Goal: Information Seeking & Learning: Learn about a topic

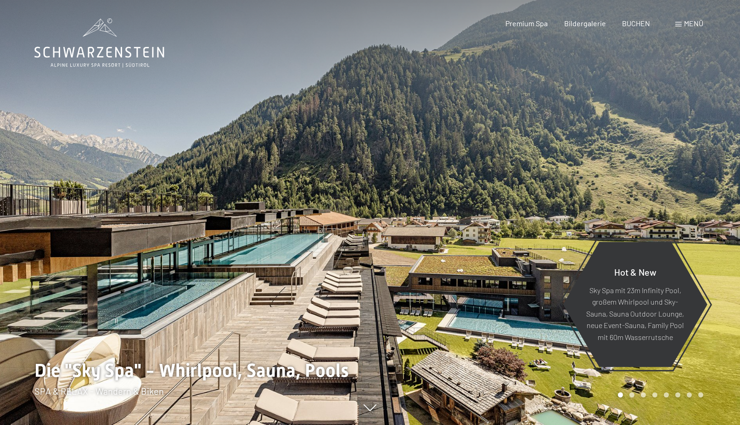
click at [269, 312] on div at bounding box center [185, 212] width 370 height 425
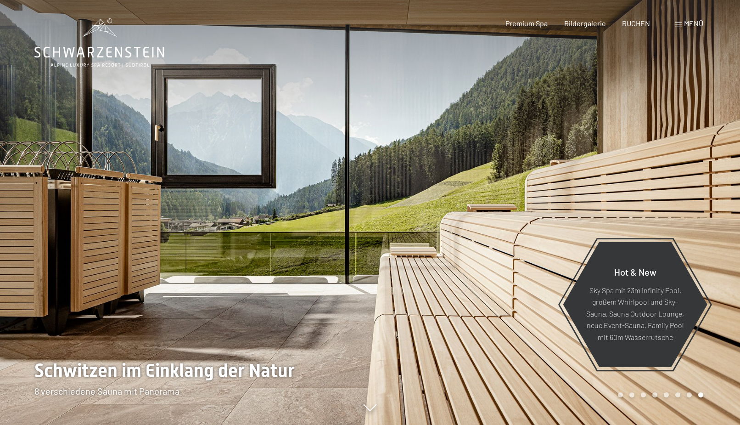
click at [353, 330] on div at bounding box center [185, 212] width 370 height 425
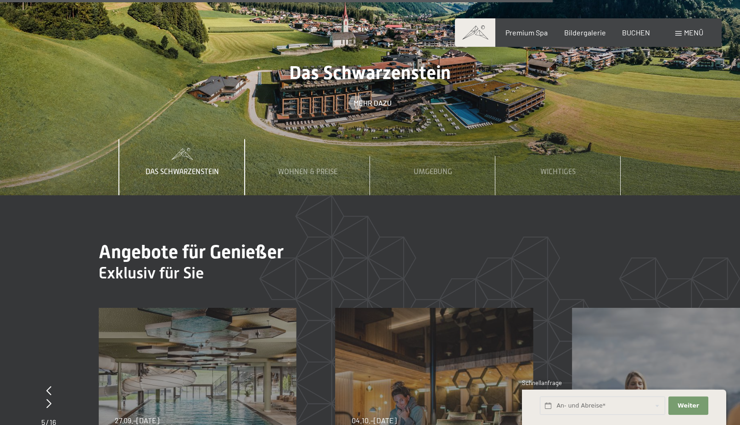
scroll to position [3233, 0]
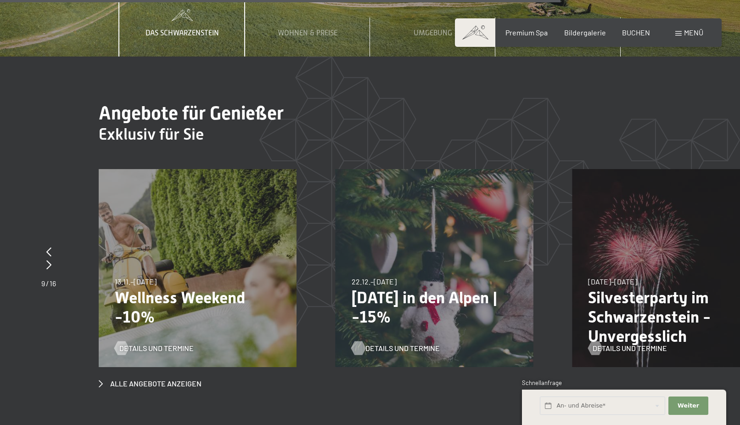
click at [395, 343] on span "Details und Termine" at bounding box center [403, 348] width 74 height 10
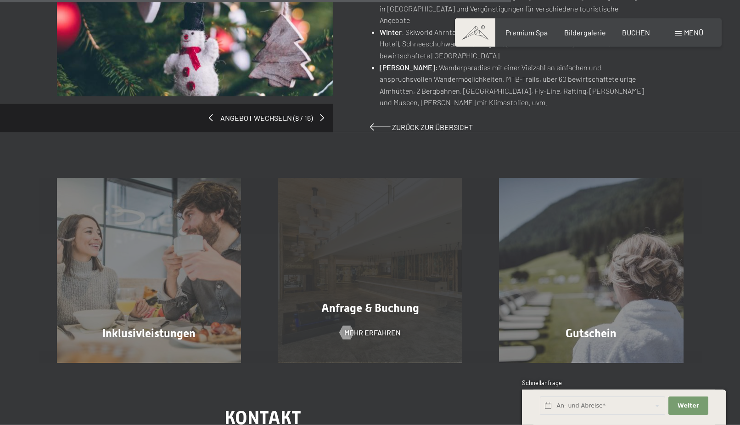
scroll to position [797, 0]
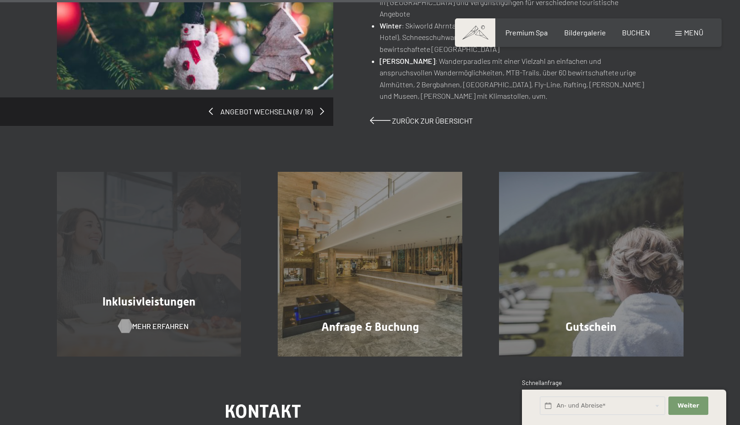
click at [136, 321] on span "Mehr erfahren" at bounding box center [160, 326] width 57 height 10
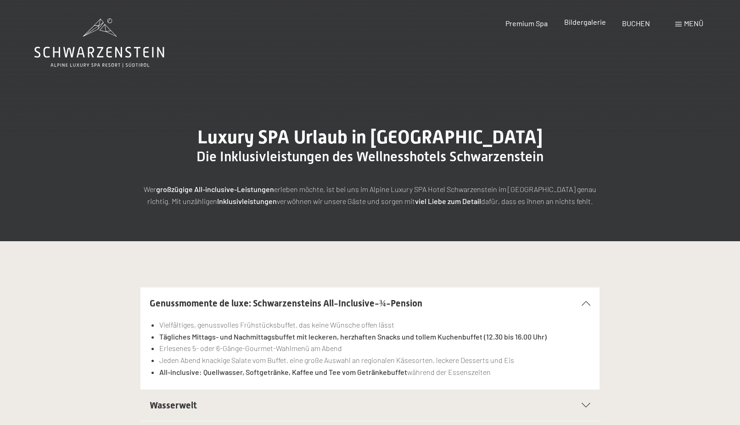
click at [577, 18] on span "Bildergalerie" at bounding box center [586, 21] width 42 height 9
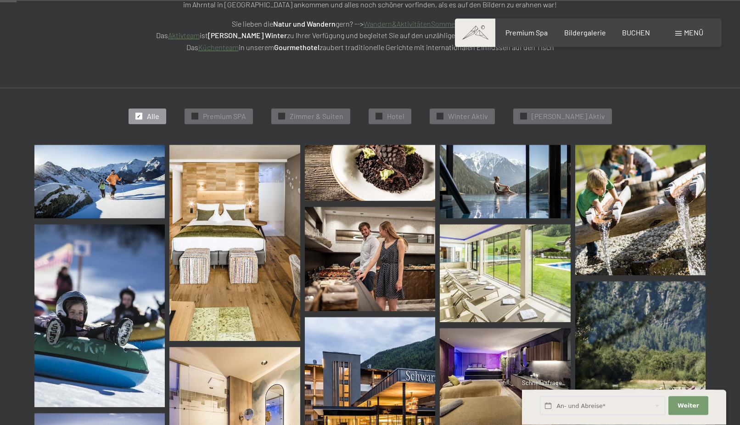
scroll to position [234, 0]
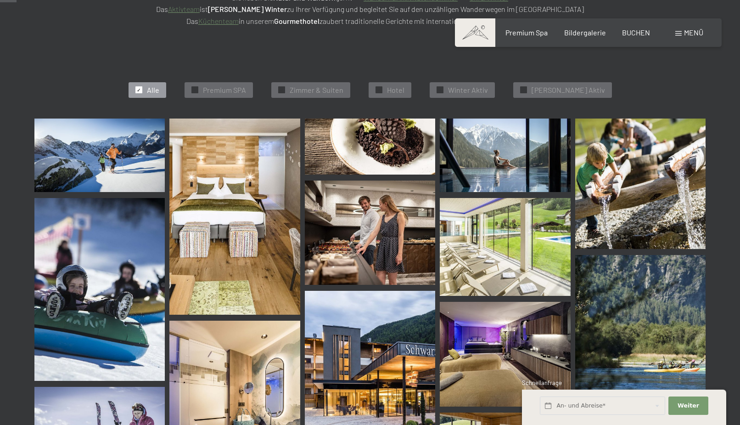
click at [241, 162] on img at bounding box center [235, 217] width 130 height 196
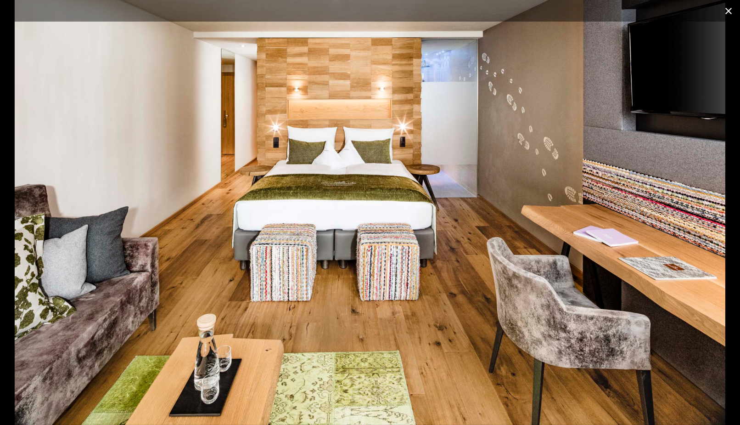
click at [729, 10] on button "Close gallery" at bounding box center [729, 11] width 23 height 22
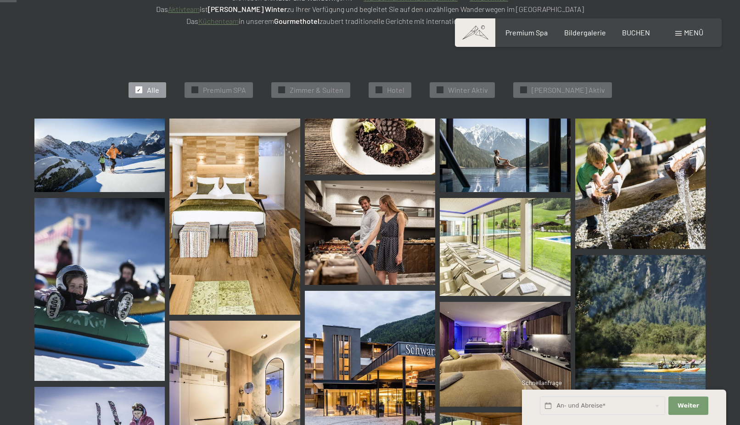
scroll to position [328, 0]
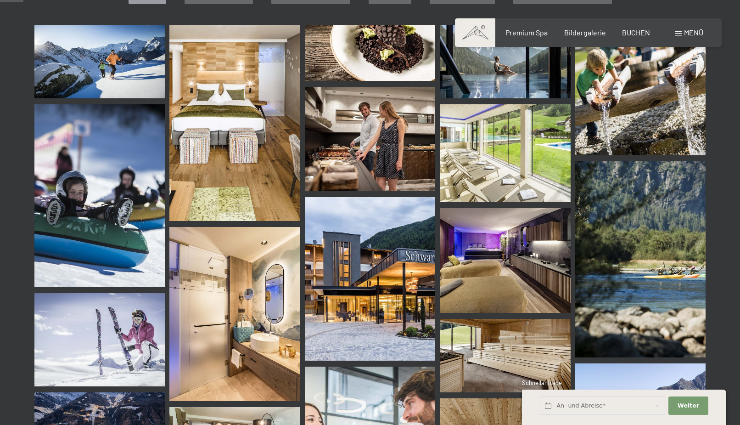
click at [655, 307] on img at bounding box center [641, 259] width 130 height 196
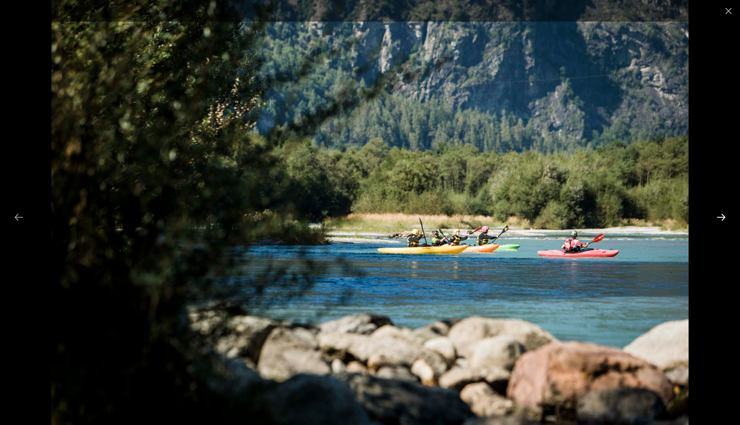
click at [722, 216] on button "Next slide" at bounding box center [721, 217] width 19 height 18
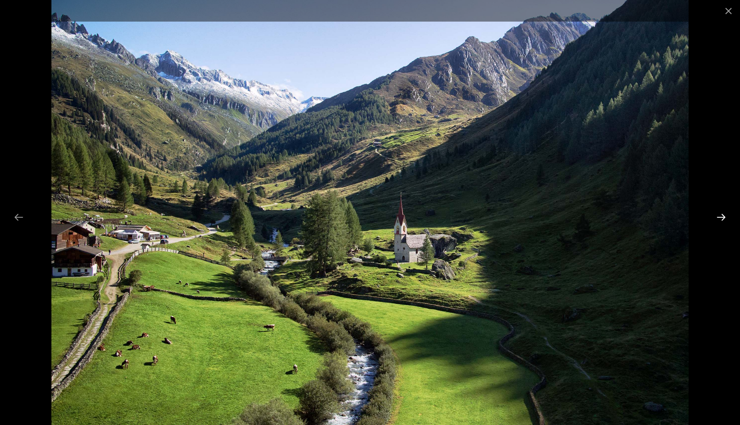
click at [720, 215] on button "Next slide" at bounding box center [721, 217] width 19 height 18
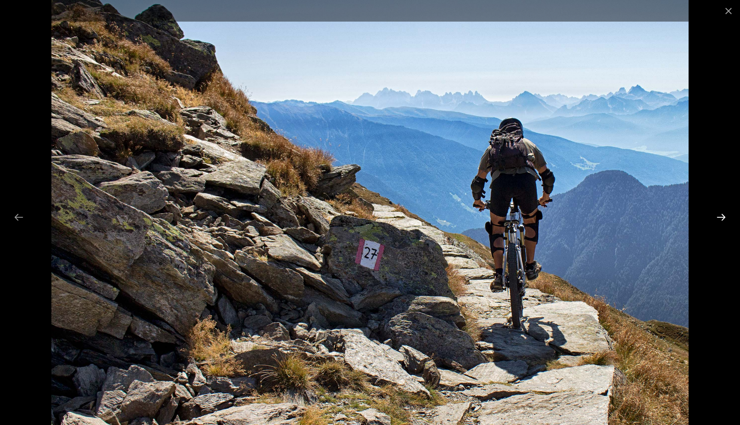
click at [718, 215] on button "Next slide" at bounding box center [721, 217] width 19 height 18
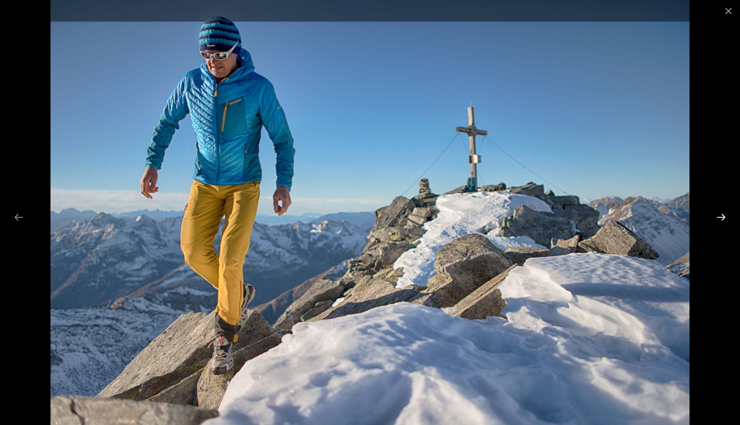
click at [718, 216] on button "Next slide" at bounding box center [721, 217] width 19 height 18
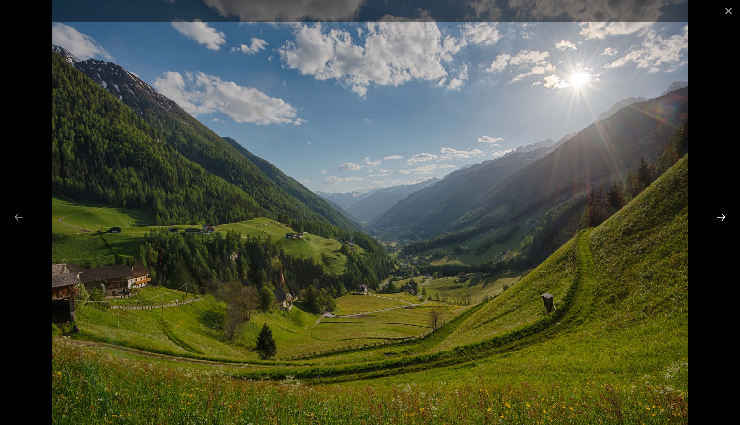
click at [718, 216] on button "Next slide" at bounding box center [721, 217] width 19 height 18
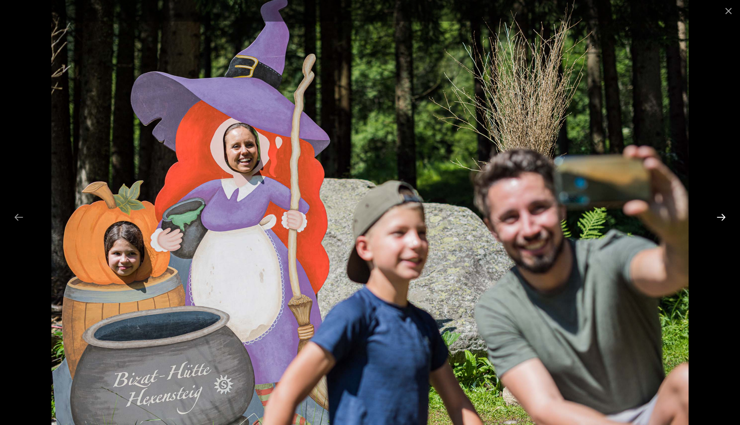
click at [724, 213] on button "Next slide" at bounding box center [721, 217] width 19 height 18
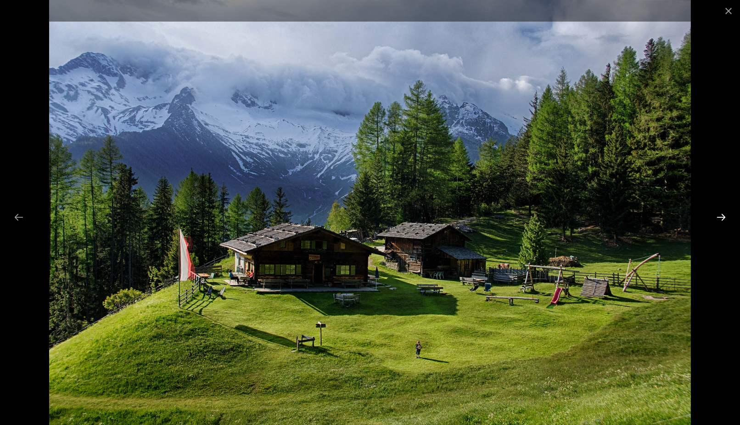
click at [724, 213] on button "Next slide" at bounding box center [721, 217] width 19 height 18
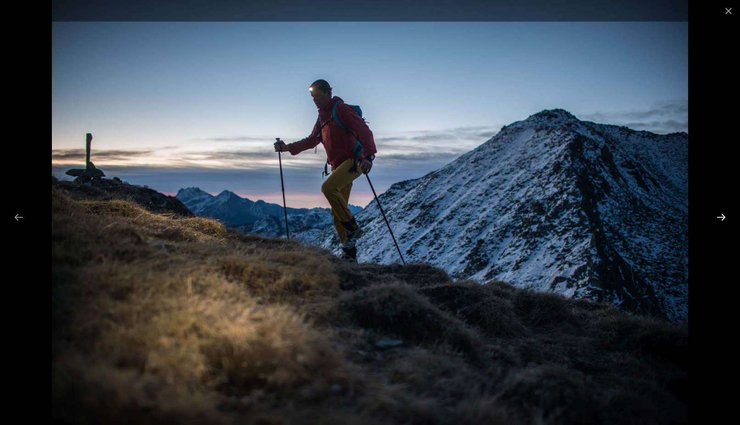
click at [724, 213] on button "Next slide" at bounding box center [721, 217] width 19 height 18
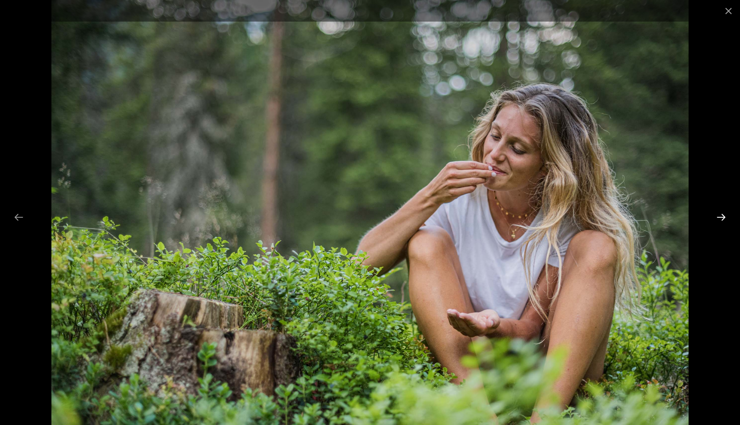
click at [724, 213] on button "Next slide" at bounding box center [721, 217] width 19 height 18
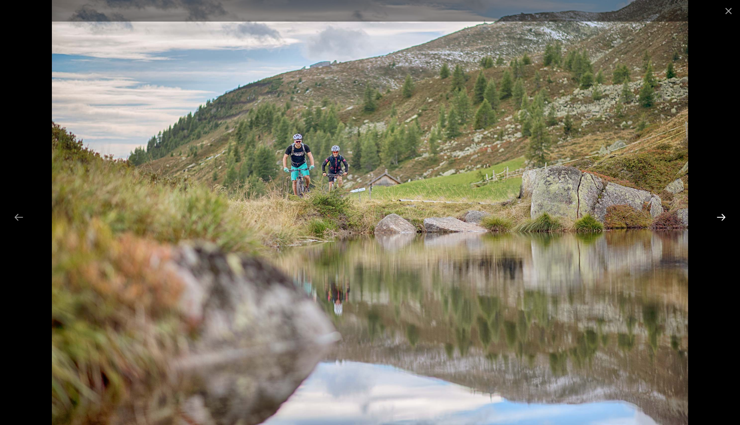
click at [724, 213] on button "Next slide" at bounding box center [721, 217] width 19 height 18
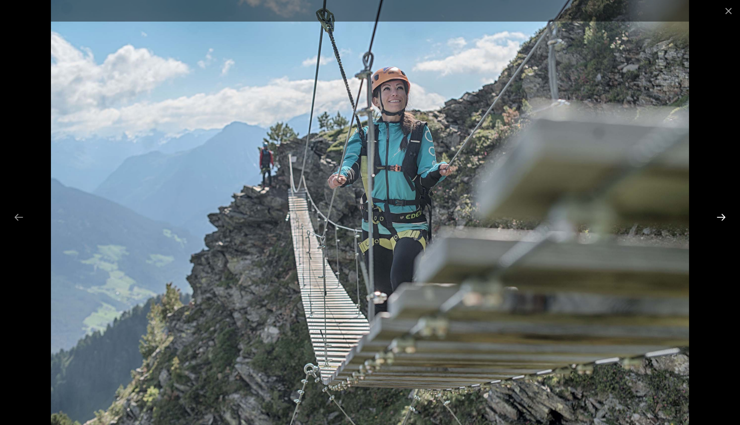
click at [724, 213] on button "Next slide" at bounding box center [721, 217] width 19 height 18
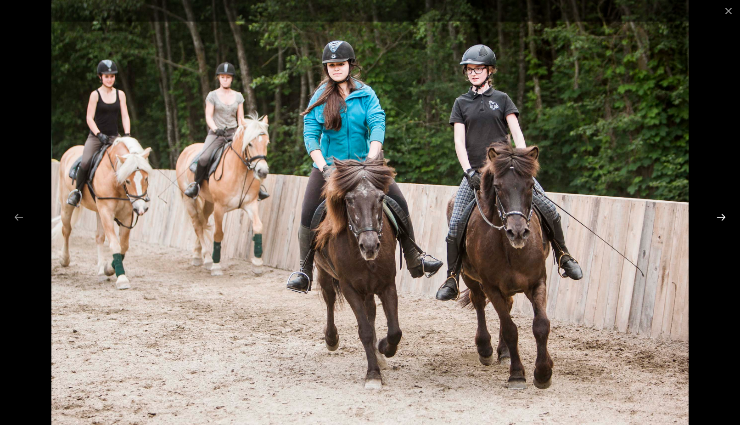
click at [724, 213] on button "Next slide" at bounding box center [721, 217] width 19 height 18
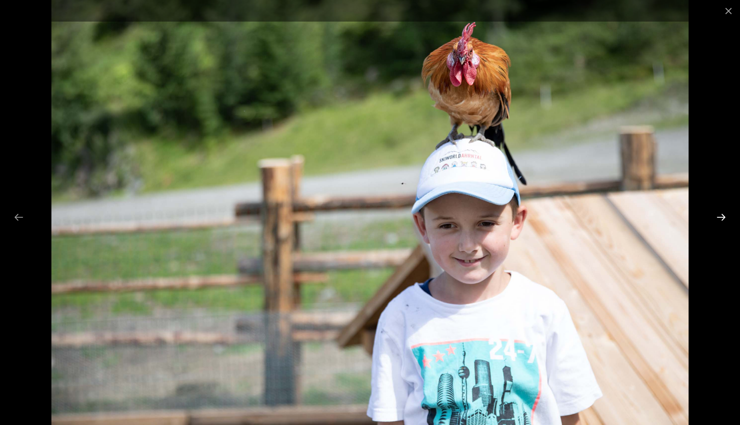
click at [724, 213] on button "Next slide" at bounding box center [721, 217] width 19 height 18
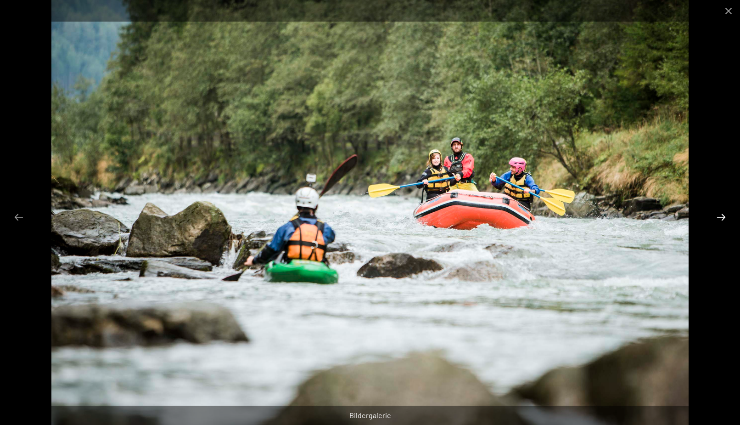
click at [724, 213] on button "Next slide" at bounding box center [721, 217] width 19 height 18
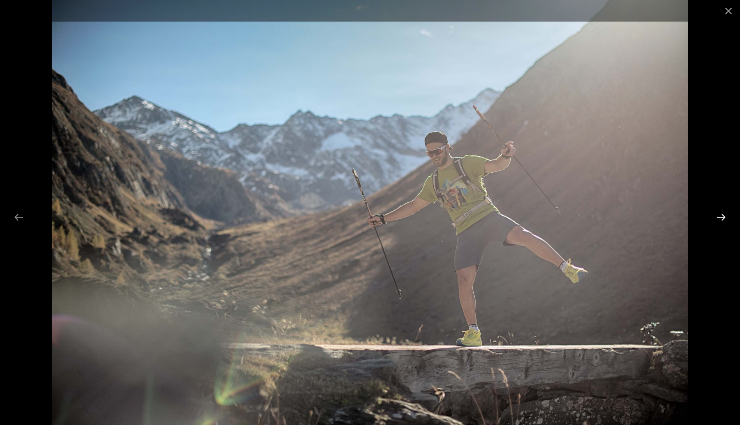
click at [724, 213] on button "Next slide" at bounding box center [721, 217] width 19 height 18
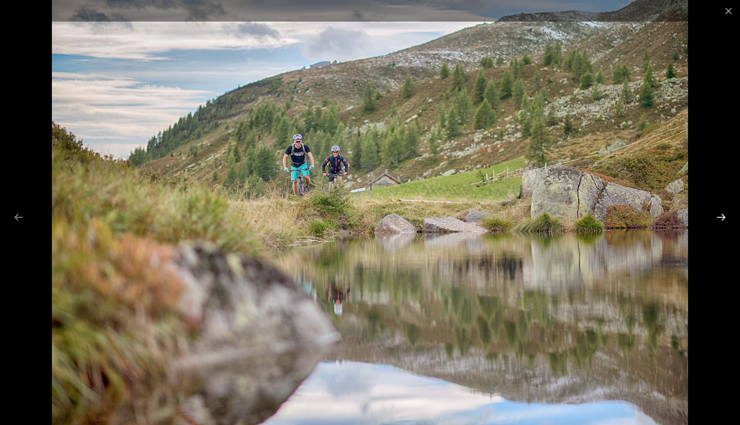
click at [724, 213] on button "Next slide" at bounding box center [721, 217] width 19 height 18
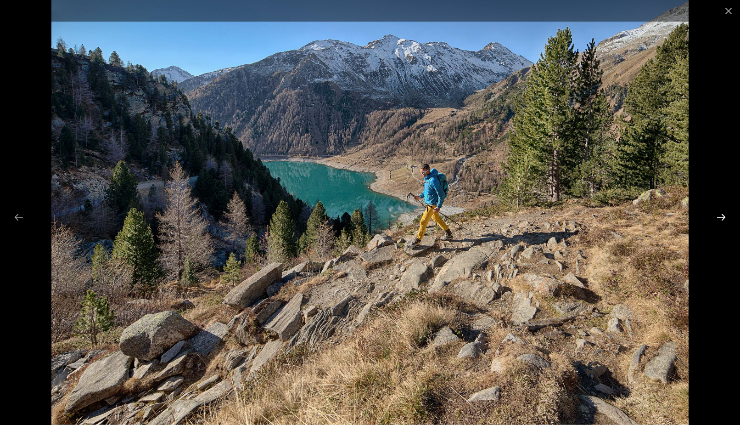
click at [724, 213] on button "Next slide" at bounding box center [721, 217] width 19 height 18
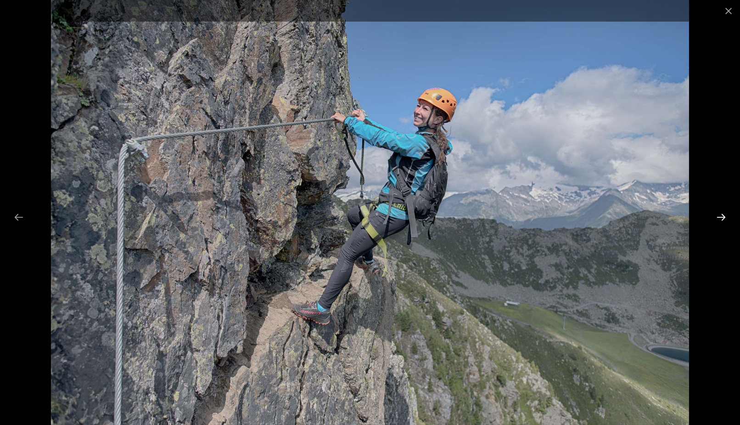
click at [724, 213] on button "Next slide" at bounding box center [721, 217] width 19 height 18
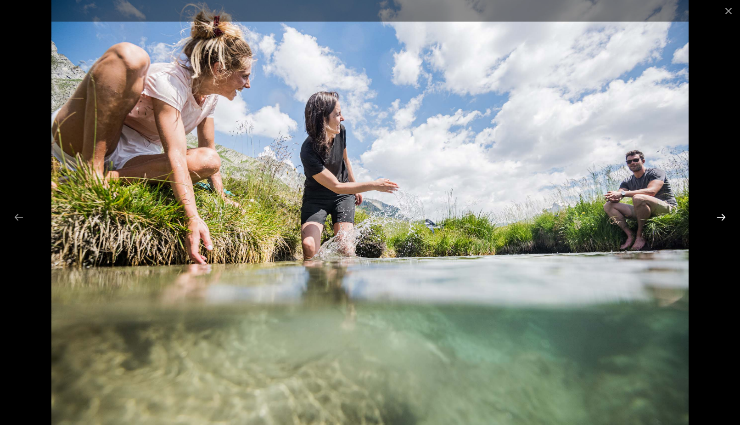
click at [724, 213] on button "Next slide" at bounding box center [721, 217] width 19 height 18
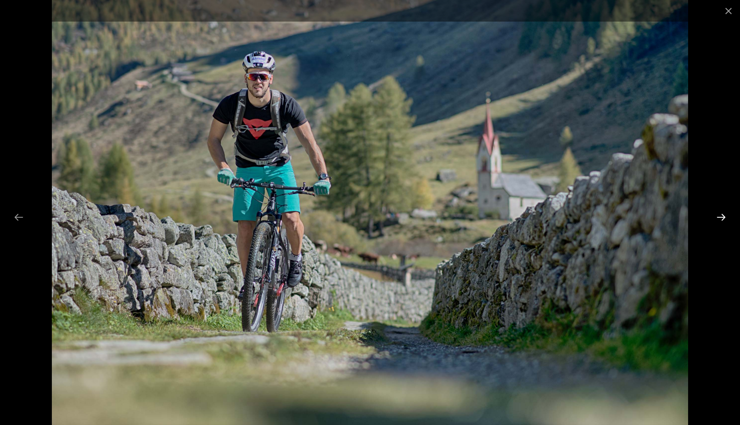
click at [724, 213] on button "Next slide" at bounding box center [721, 217] width 19 height 18
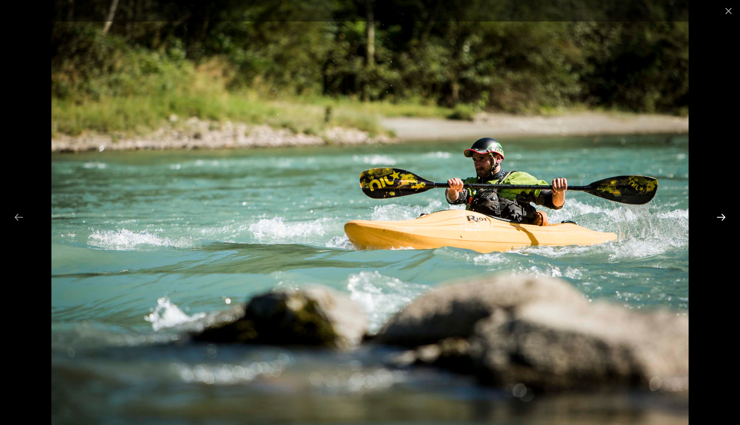
click at [724, 213] on button "Next slide" at bounding box center [721, 217] width 19 height 18
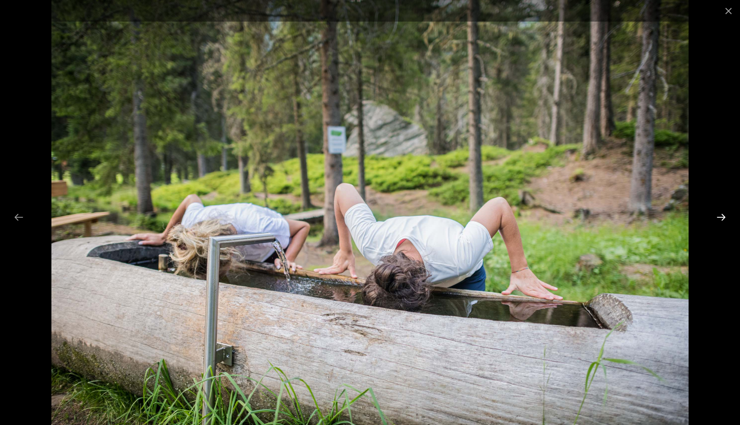
click at [724, 213] on button "Next slide" at bounding box center [721, 217] width 19 height 18
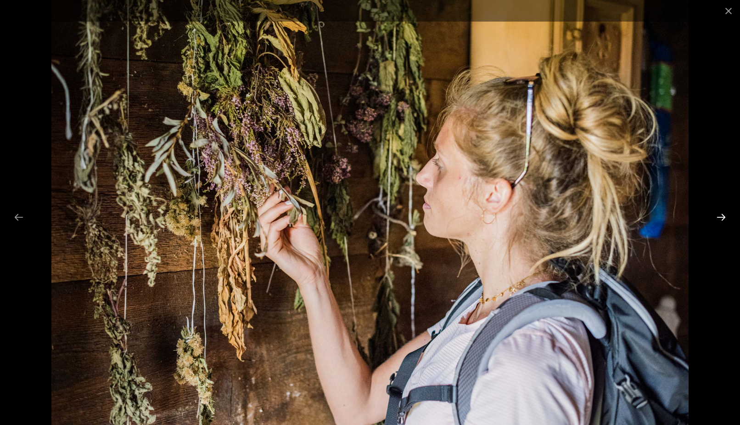
click at [724, 214] on button "Next slide" at bounding box center [721, 217] width 19 height 18
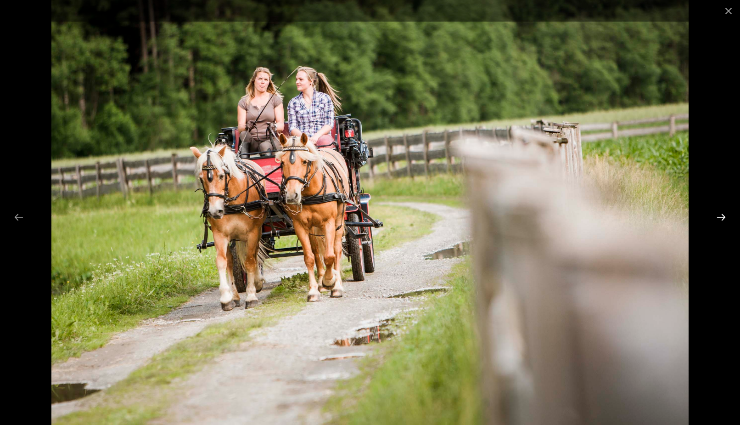
click at [724, 214] on button "Next slide" at bounding box center [721, 217] width 19 height 18
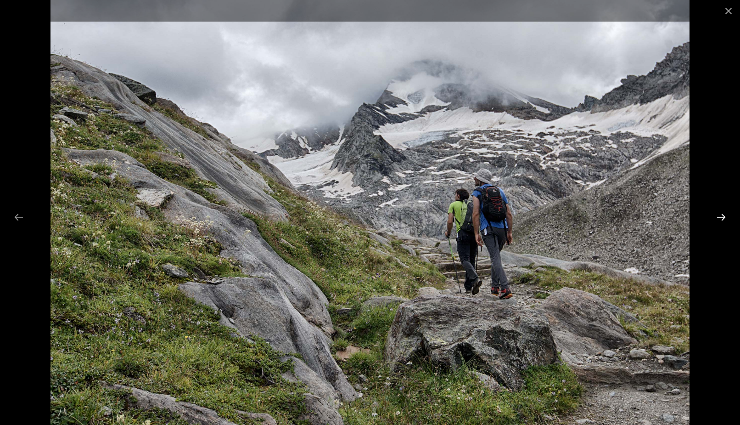
click at [724, 214] on button "Next slide" at bounding box center [721, 217] width 19 height 18
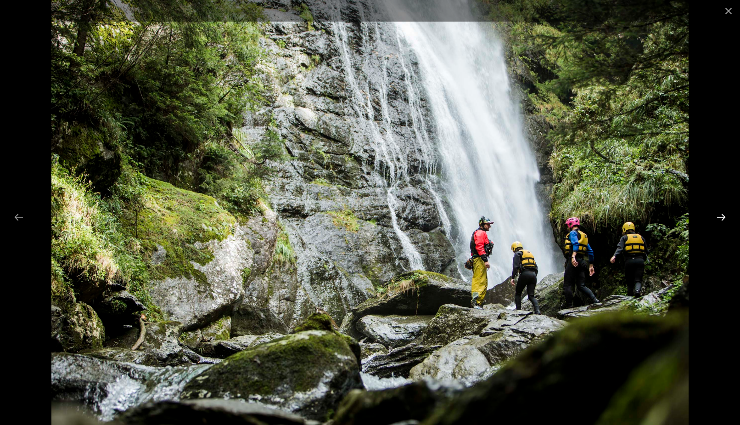
click at [724, 214] on button "Next slide" at bounding box center [721, 217] width 19 height 18
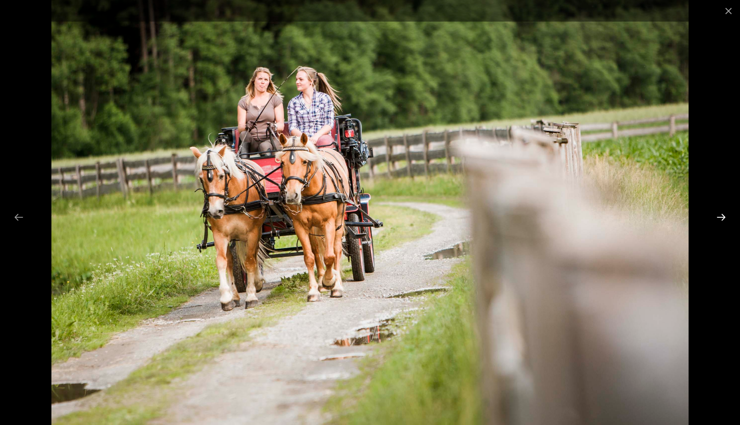
click at [724, 214] on button "Next slide" at bounding box center [721, 217] width 19 height 18
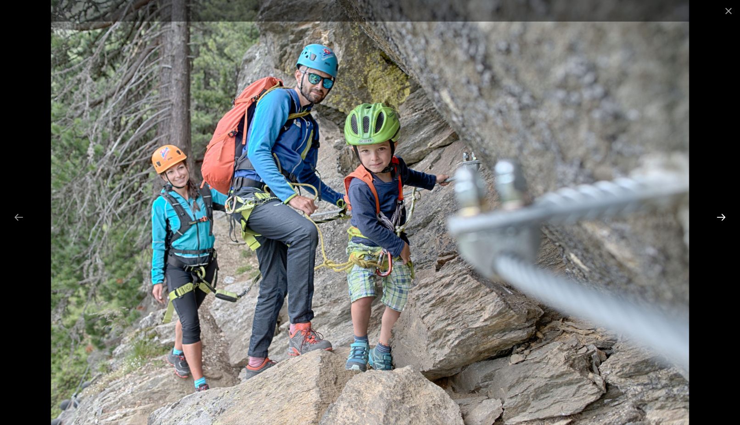
click at [724, 214] on button "Next slide" at bounding box center [721, 217] width 19 height 18
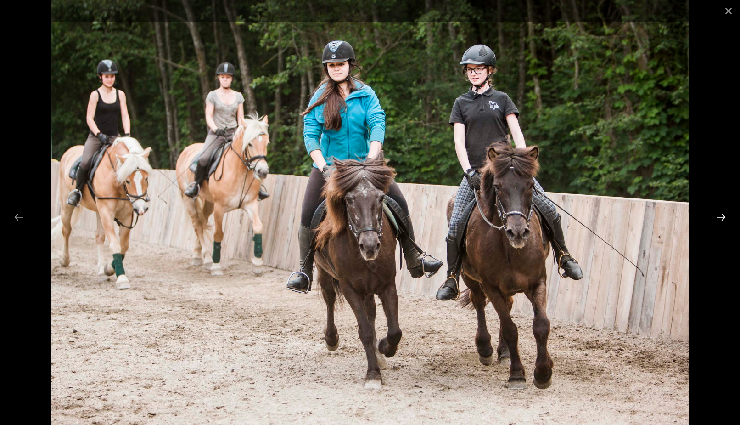
click at [724, 214] on button "Next slide" at bounding box center [721, 217] width 19 height 18
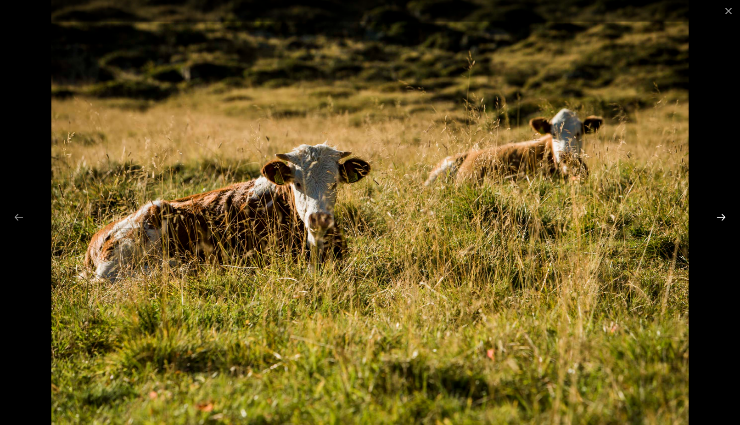
click at [724, 214] on button "Next slide" at bounding box center [721, 217] width 19 height 18
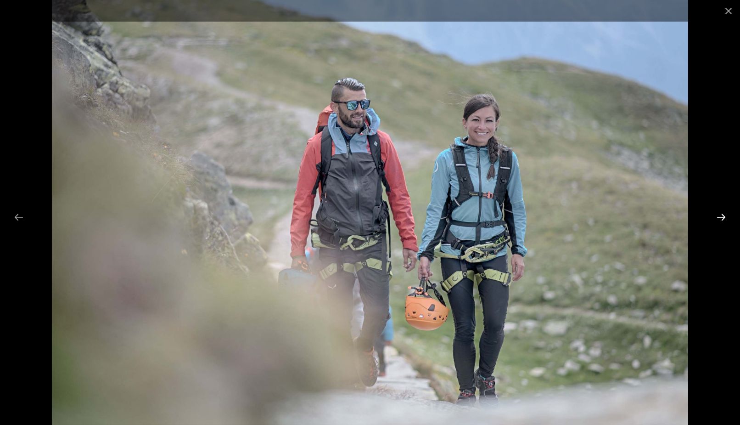
click at [724, 214] on button "Next slide" at bounding box center [721, 217] width 19 height 18
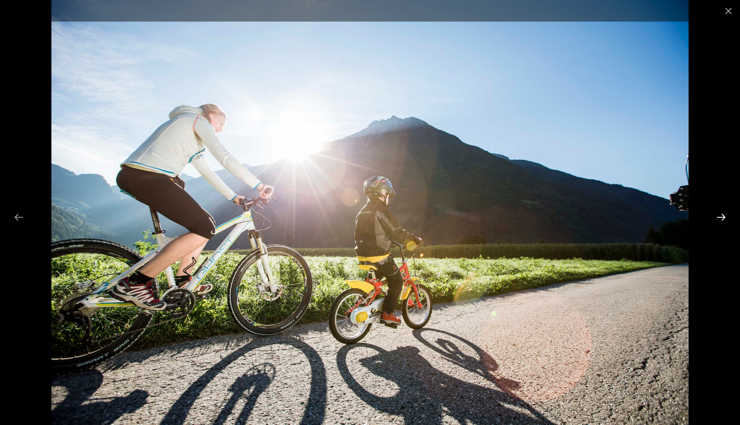
click at [724, 214] on button "Next slide" at bounding box center [721, 217] width 19 height 18
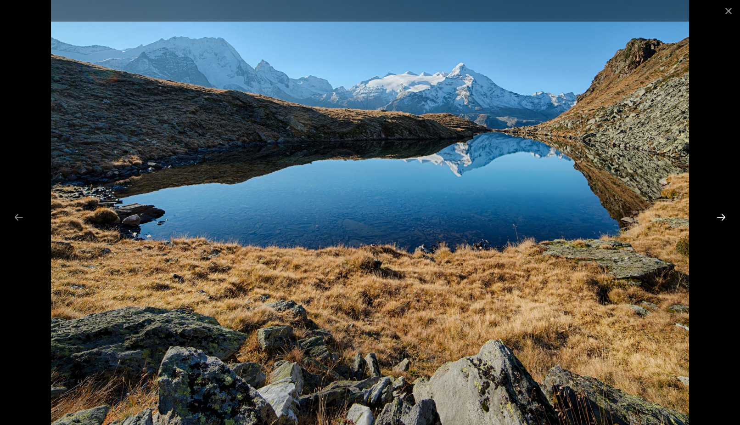
click at [724, 214] on button "Next slide" at bounding box center [721, 217] width 19 height 18
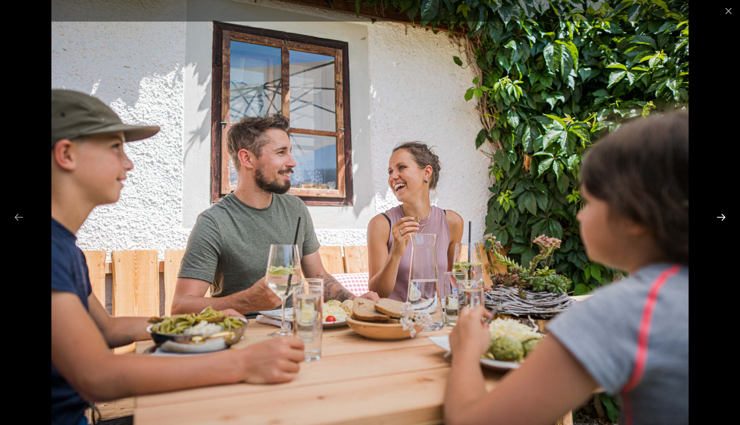
click at [724, 214] on button "Next slide" at bounding box center [721, 217] width 19 height 18
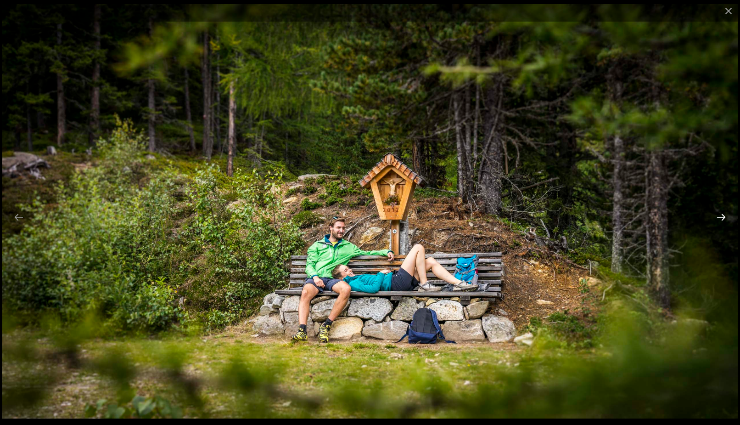
click at [724, 214] on button "Next slide" at bounding box center [721, 217] width 19 height 18
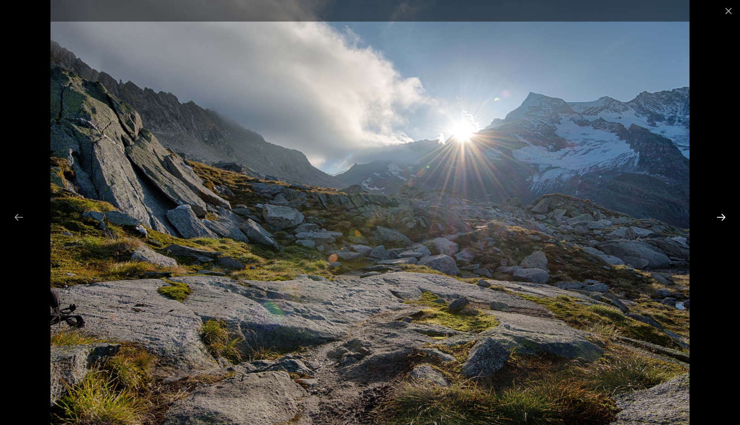
click at [724, 214] on button "Next slide" at bounding box center [721, 217] width 19 height 18
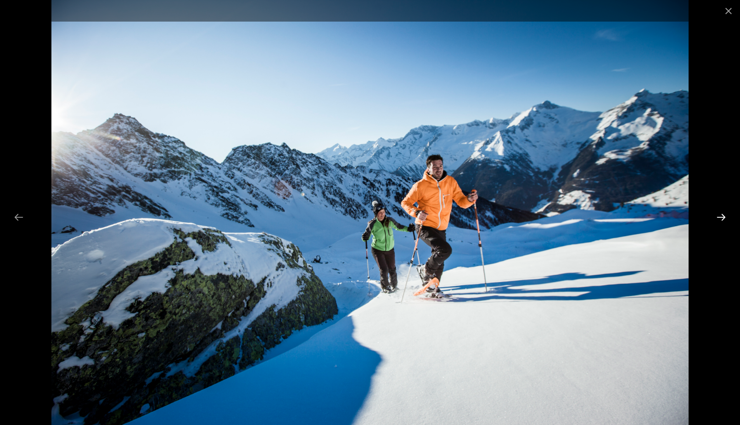
click at [724, 214] on button "Next slide" at bounding box center [721, 217] width 19 height 18
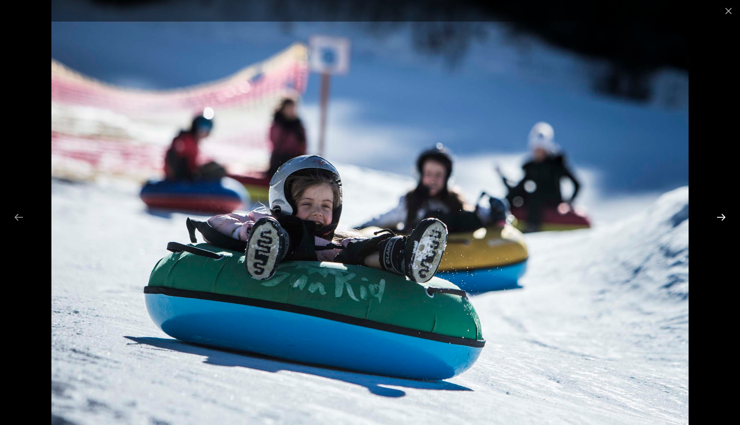
click at [724, 214] on button "Next slide" at bounding box center [721, 217] width 19 height 18
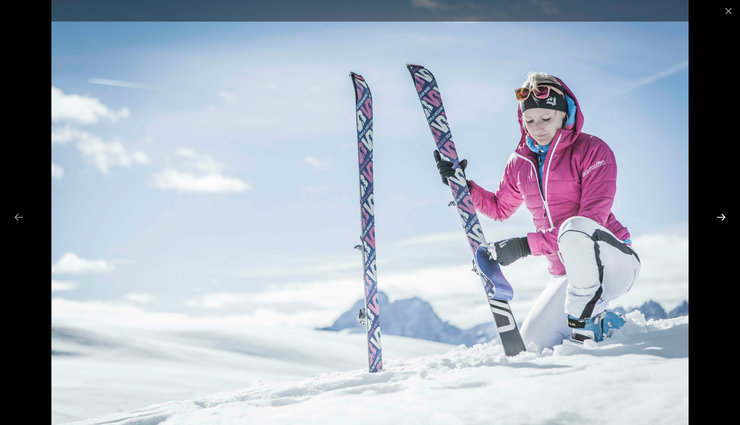
click at [724, 214] on button "Next slide" at bounding box center [721, 217] width 19 height 18
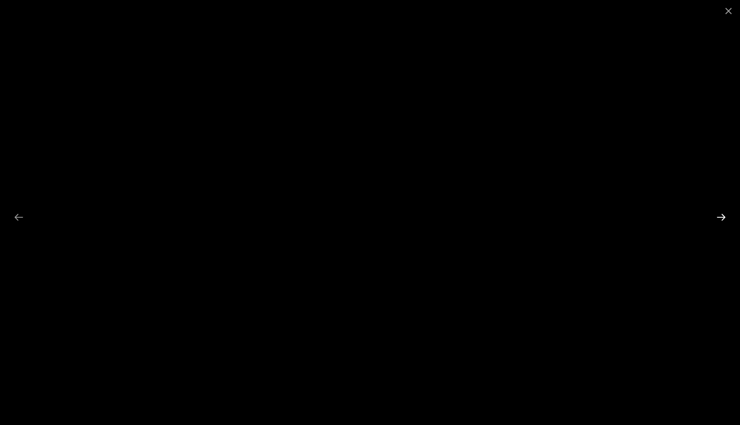
click at [724, 214] on button "Next slide" at bounding box center [721, 217] width 19 height 18
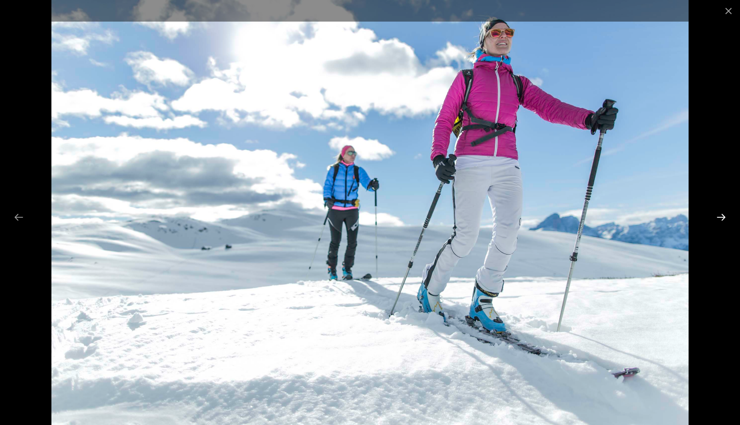
click at [724, 214] on button "Next slide" at bounding box center [721, 217] width 19 height 18
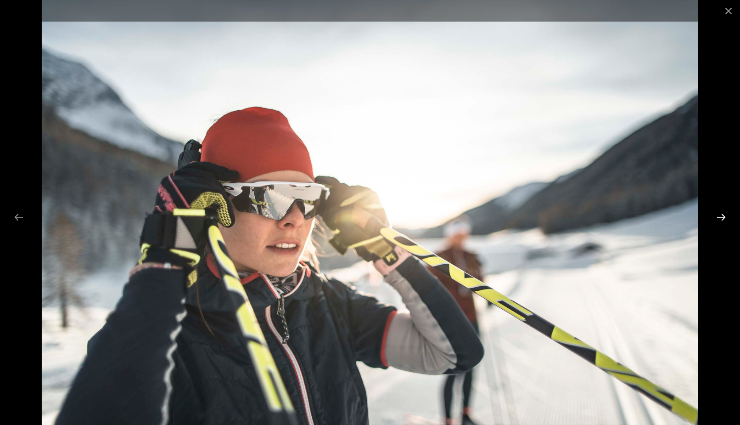
click at [724, 214] on button "Next slide" at bounding box center [721, 217] width 19 height 18
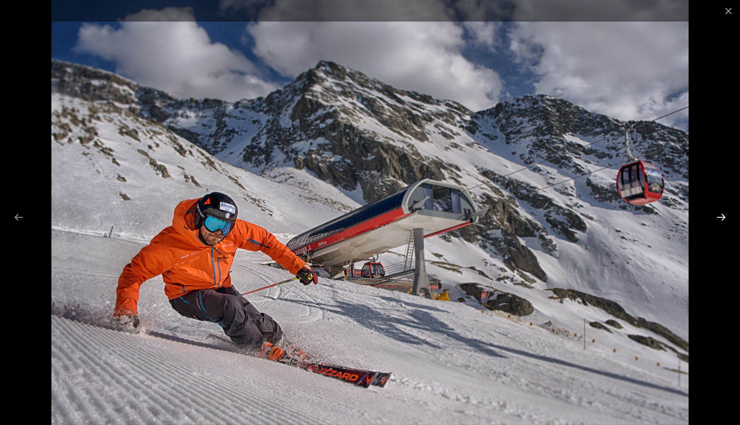
click at [724, 214] on button "Next slide" at bounding box center [721, 217] width 19 height 18
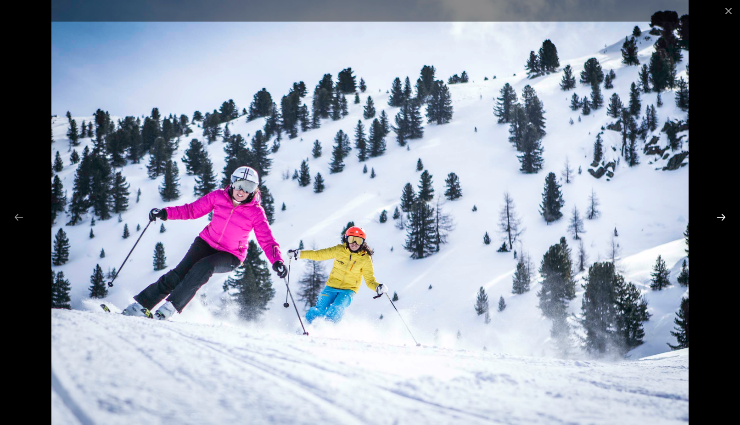
click at [724, 214] on button "Next slide" at bounding box center [721, 217] width 19 height 18
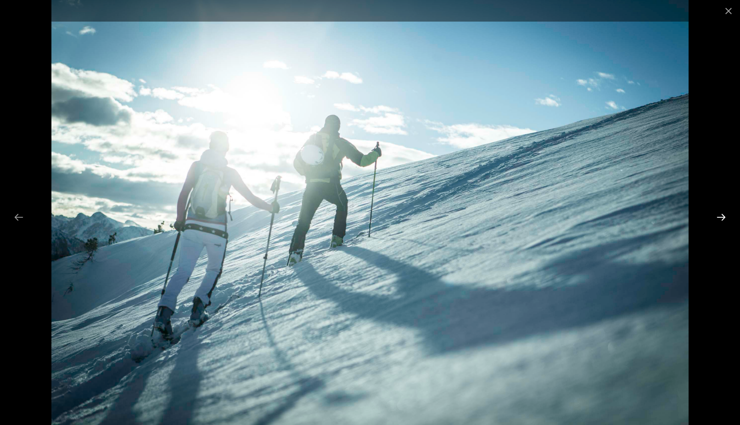
click at [724, 214] on button "Next slide" at bounding box center [721, 217] width 19 height 18
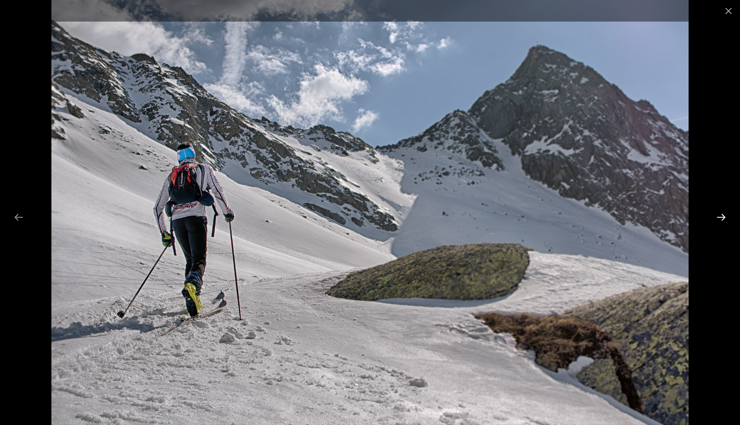
click at [724, 214] on button "Next slide" at bounding box center [721, 217] width 19 height 18
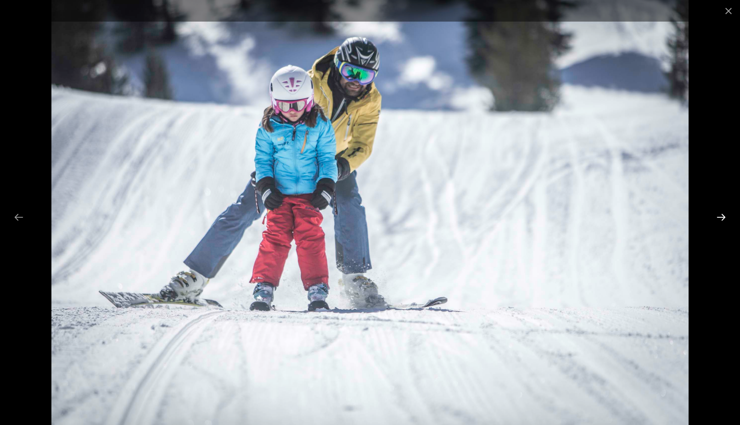
click at [724, 214] on button "Next slide" at bounding box center [721, 217] width 19 height 18
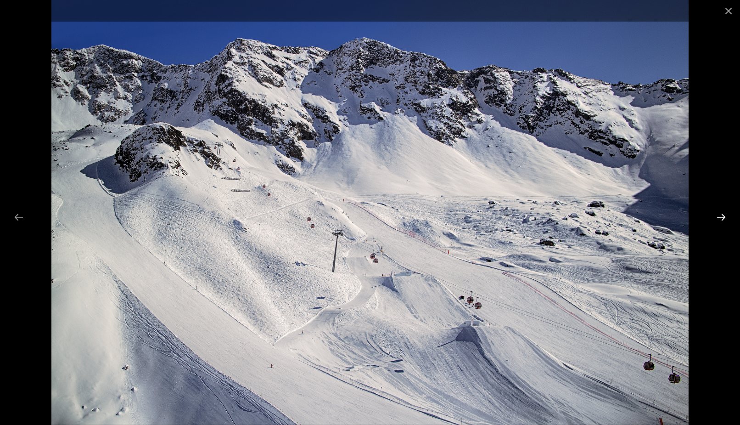
click at [724, 214] on button "Next slide" at bounding box center [721, 217] width 19 height 18
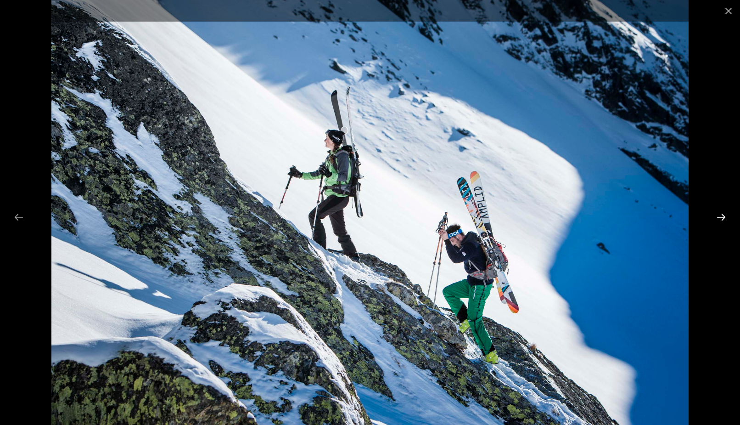
click at [724, 214] on button "Next slide" at bounding box center [721, 217] width 19 height 18
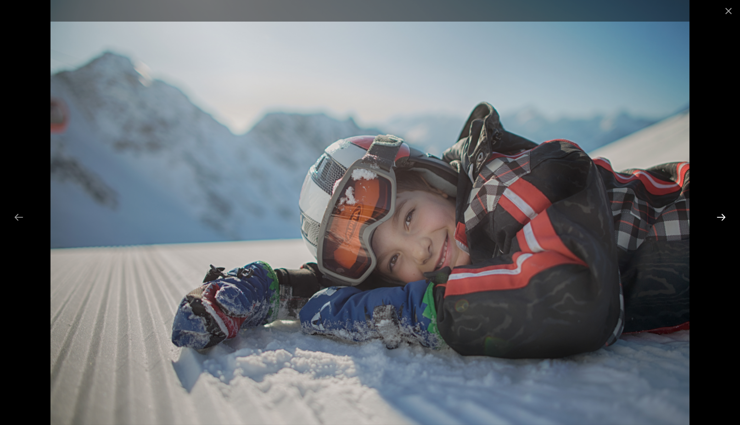
click at [724, 214] on button "Next slide" at bounding box center [721, 217] width 19 height 18
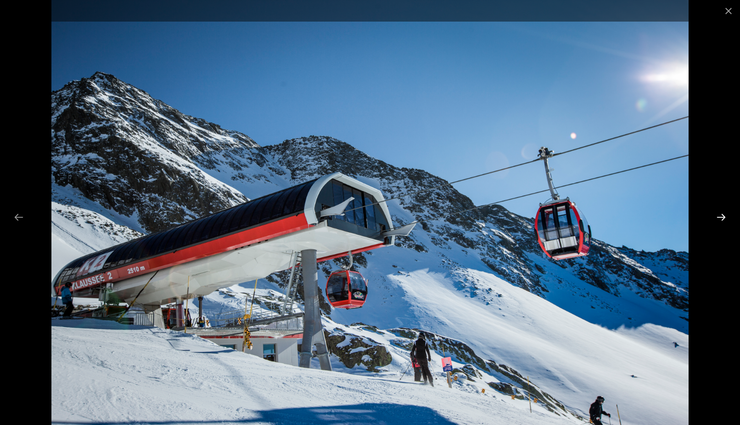
click at [723, 214] on button "Next slide" at bounding box center [721, 217] width 19 height 18
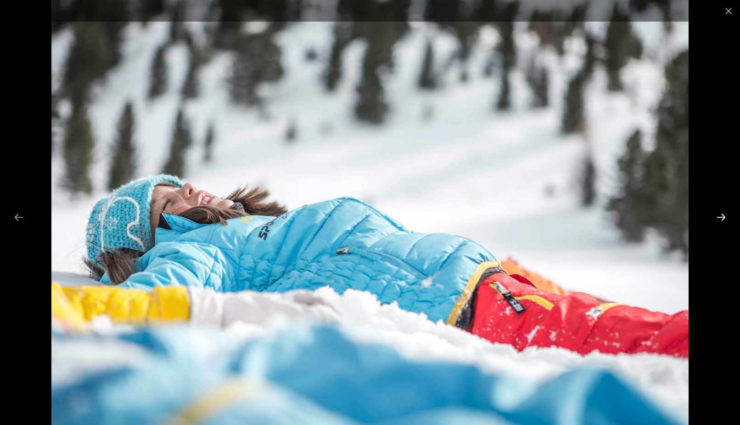
click at [723, 214] on button "Next slide" at bounding box center [721, 217] width 19 height 18
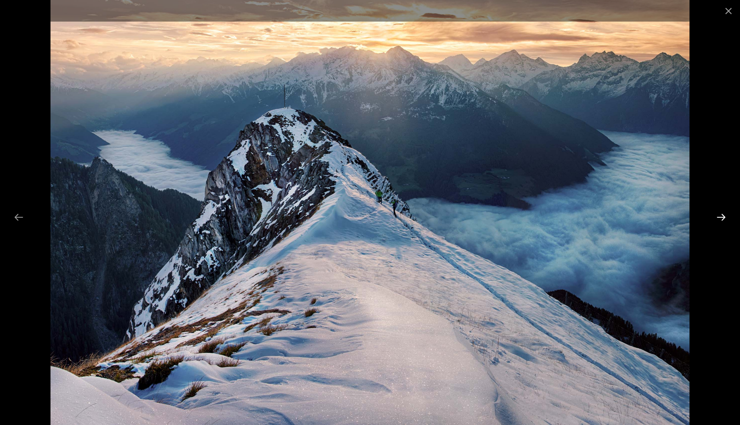
click at [723, 214] on button "Next slide" at bounding box center [721, 217] width 19 height 18
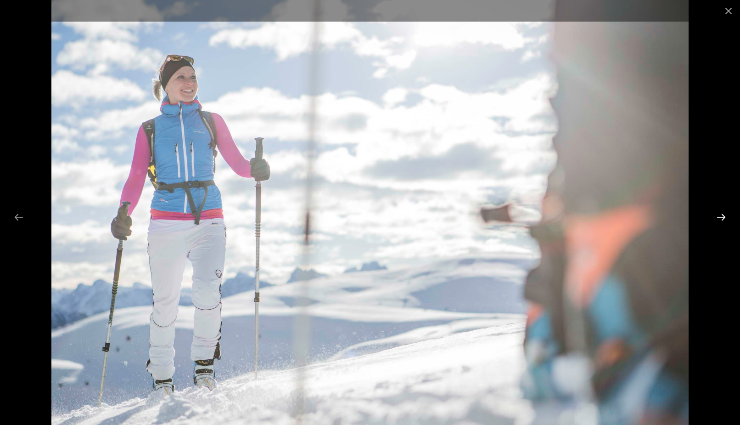
click at [723, 214] on button "Next slide" at bounding box center [721, 217] width 19 height 18
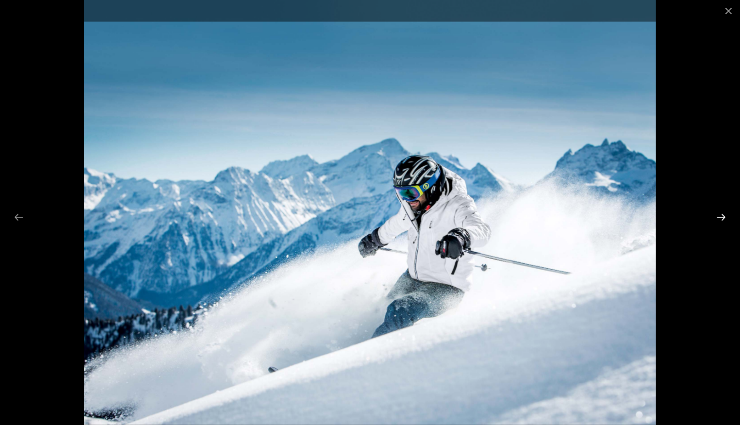
click at [723, 214] on button "Next slide" at bounding box center [721, 217] width 19 height 18
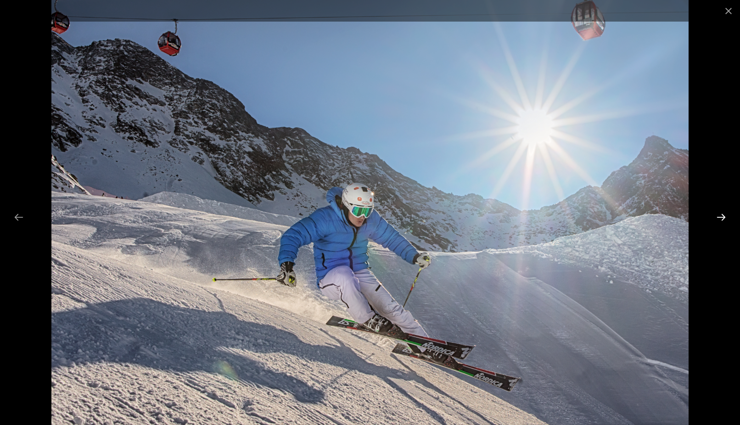
click at [723, 214] on button "Next slide" at bounding box center [721, 217] width 19 height 18
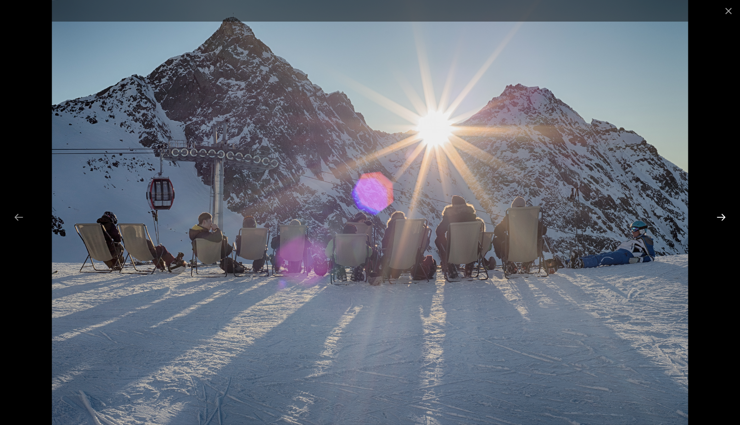
click at [723, 214] on button "Next slide" at bounding box center [721, 217] width 19 height 18
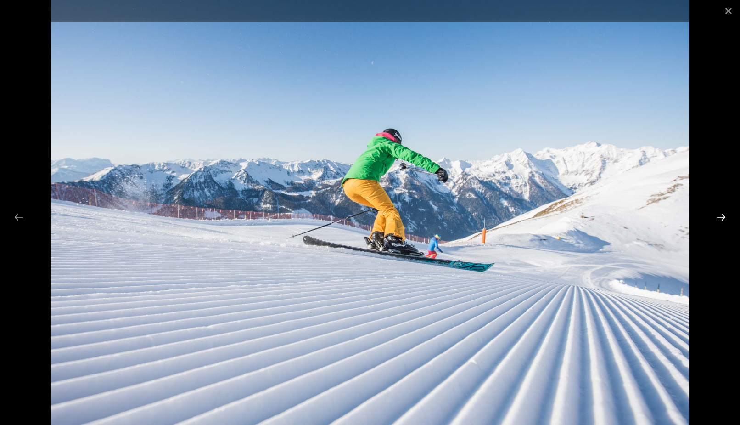
click at [723, 214] on button "Next slide" at bounding box center [721, 217] width 19 height 18
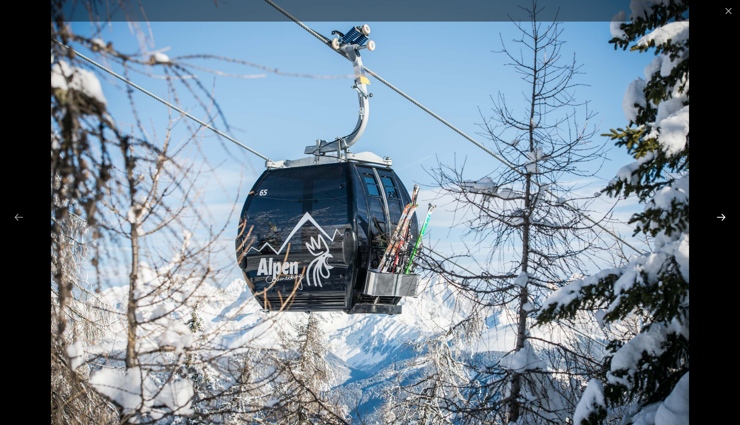
click at [723, 214] on button "Next slide" at bounding box center [721, 217] width 19 height 18
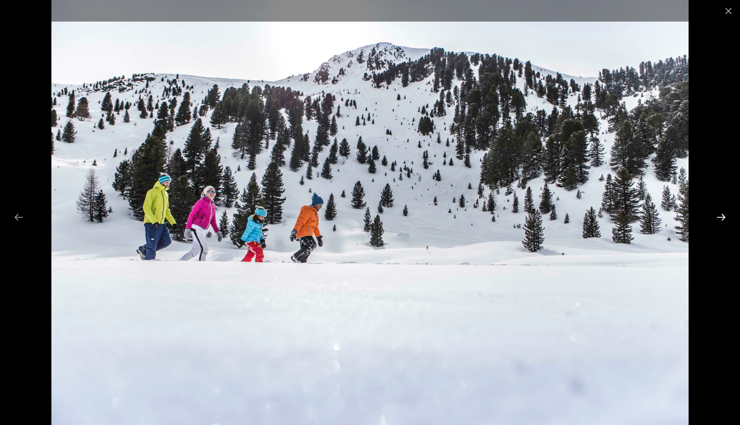
click at [723, 214] on button "Next slide" at bounding box center [721, 217] width 19 height 18
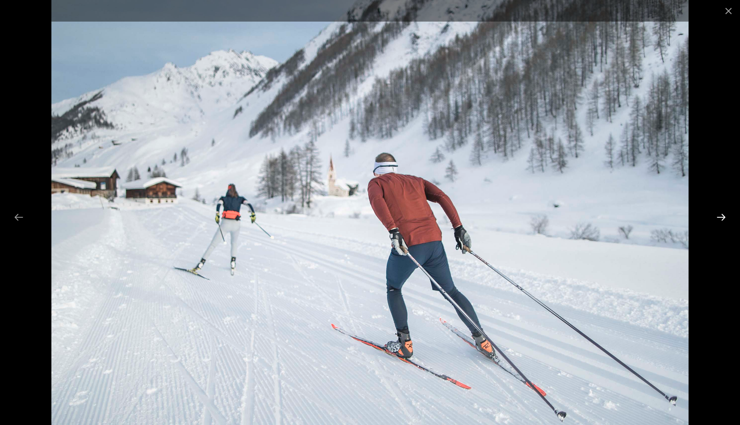
click at [723, 214] on button "Next slide" at bounding box center [721, 217] width 19 height 18
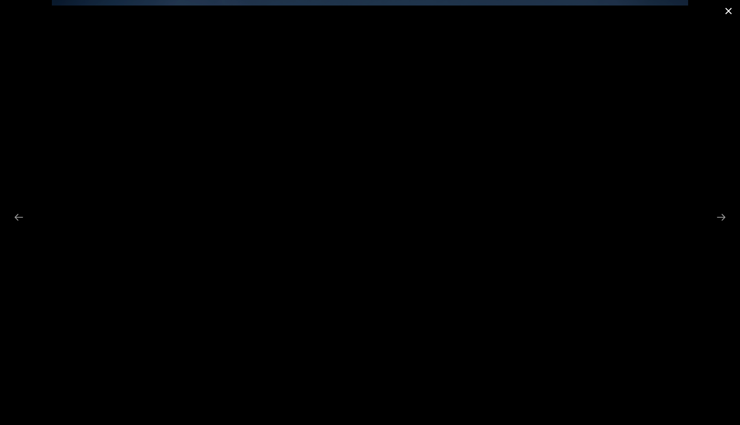
click at [728, 10] on button "Close gallery" at bounding box center [729, 11] width 23 height 22
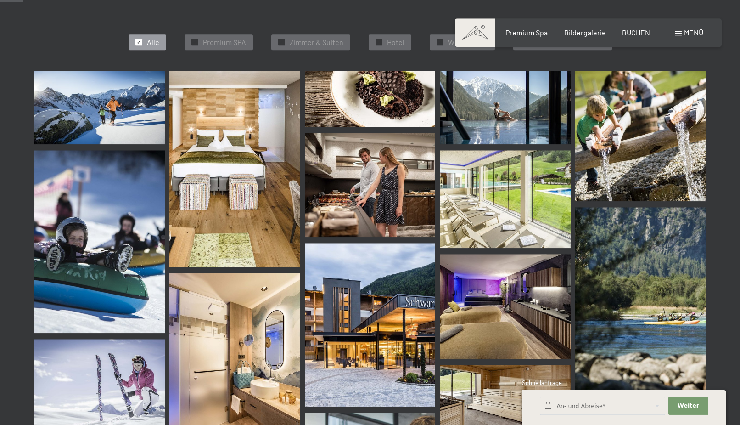
scroll to position [234, 0]
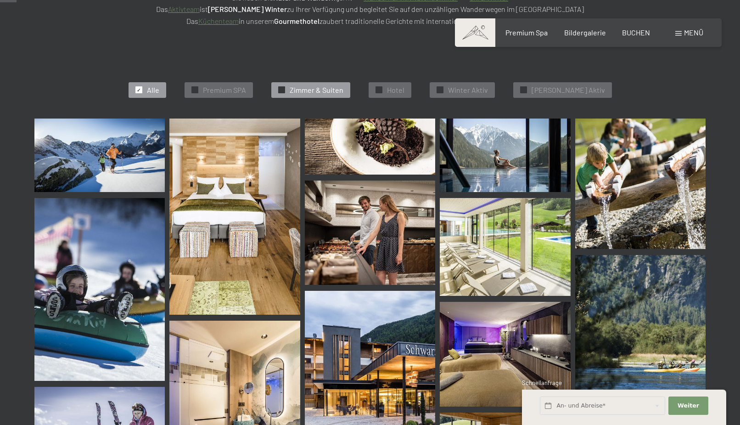
click at [322, 87] on span "Zimmer & Suiten" at bounding box center [317, 90] width 54 height 10
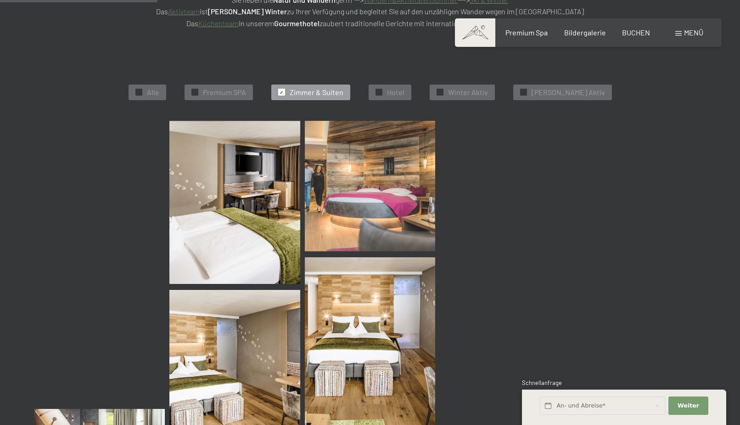
scroll to position [232, 0]
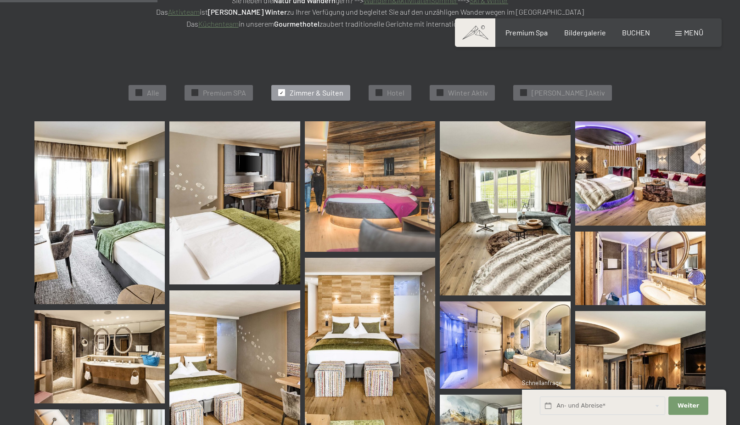
click at [105, 224] on img at bounding box center [99, 212] width 130 height 183
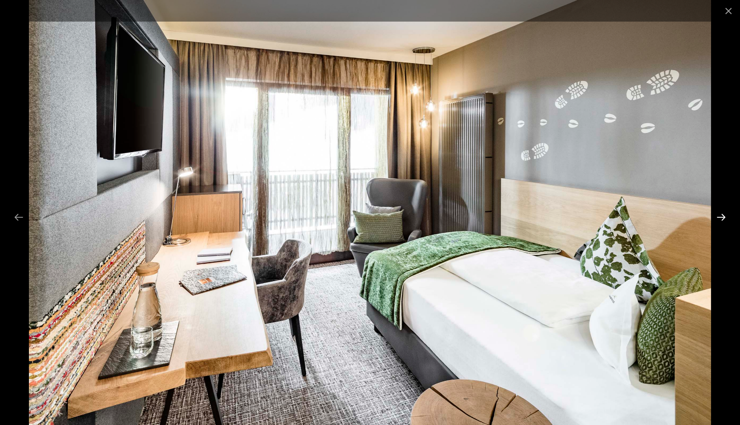
click at [723, 216] on button "Next slide" at bounding box center [721, 217] width 19 height 18
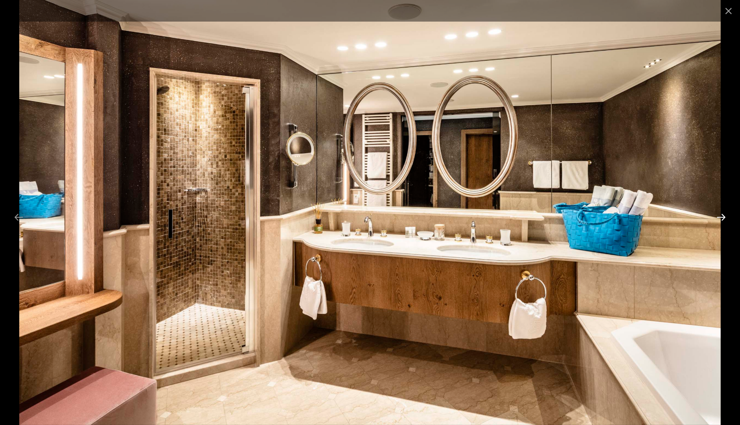
click at [723, 216] on button "Next slide" at bounding box center [721, 217] width 19 height 18
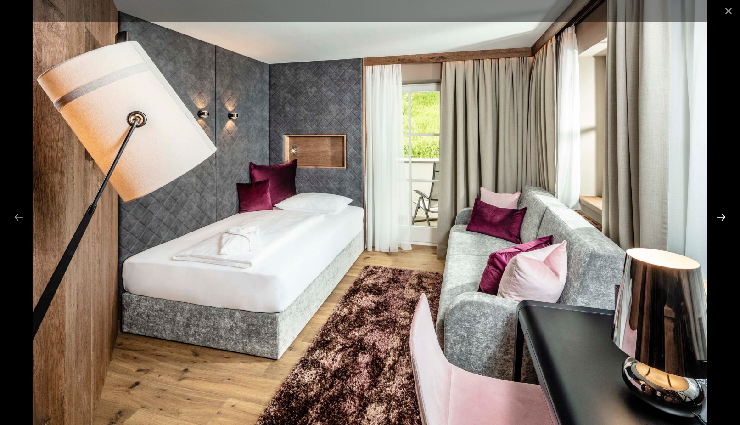
click at [723, 217] on button "Next slide" at bounding box center [721, 217] width 19 height 18
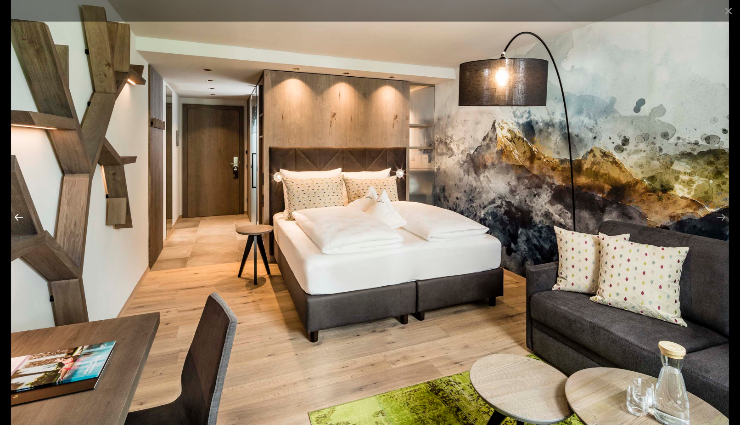
click at [20, 215] on button "Previous slide" at bounding box center [18, 217] width 19 height 18
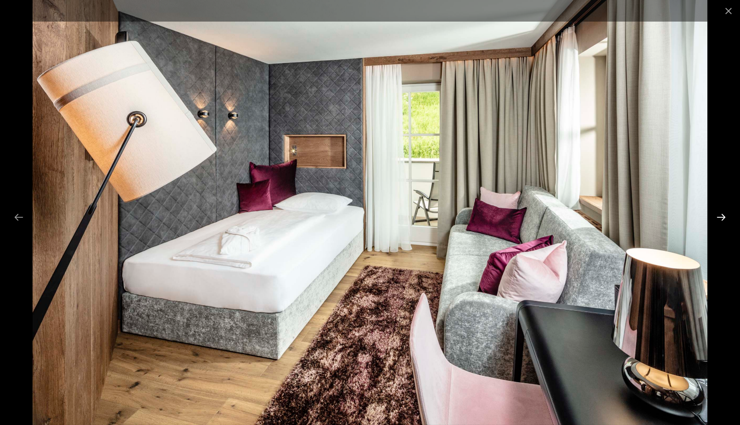
click at [721, 215] on button "Next slide" at bounding box center [721, 217] width 19 height 18
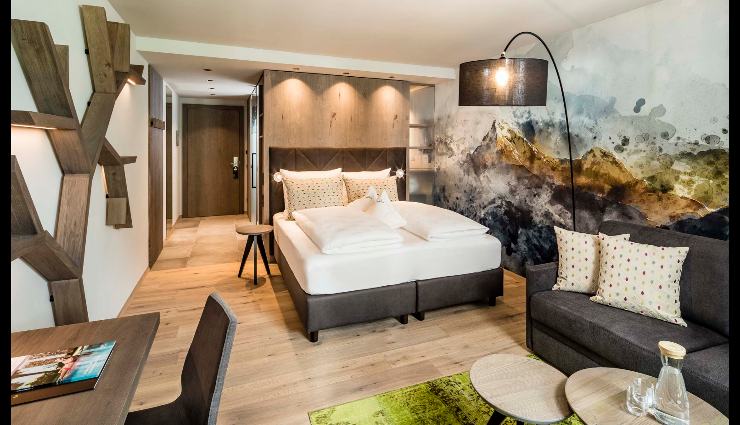
click at [724, 217] on button "Next slide" at bounding box center [726, 217] width 19 height 18
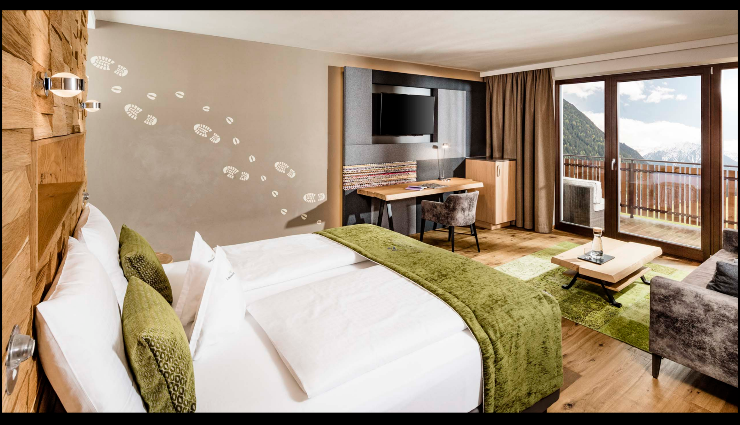
click at [724, 217] on button "Next slide" at bounding box center [726, 217] width 19 height 18
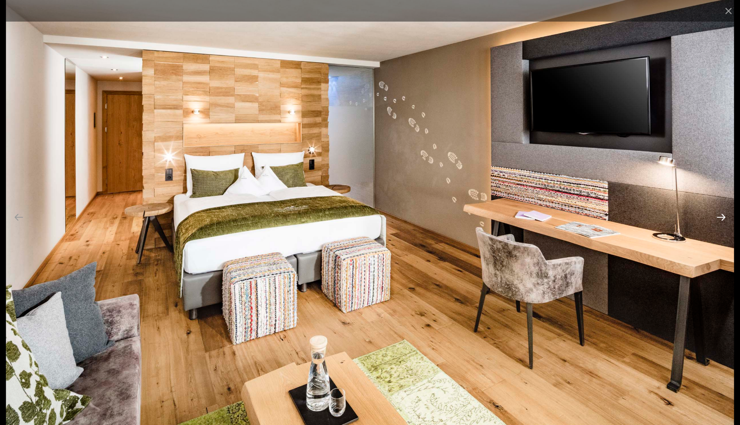
click at [724, 217] on button "Next slide" at bounding box center [721, 217] width 19 height 18
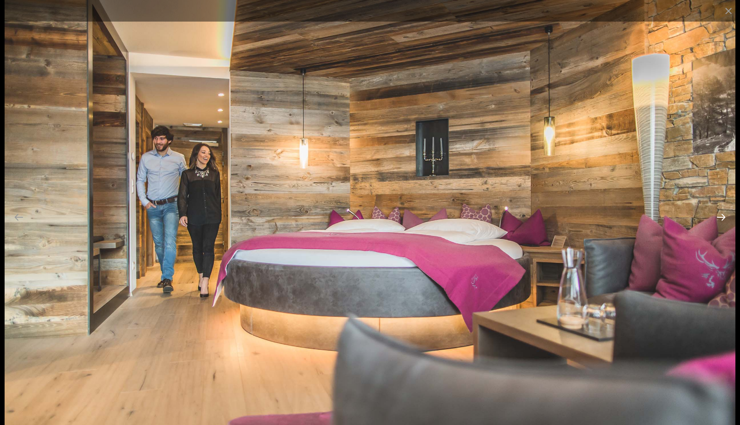
click at [724, 217] on button "Next slide" at bounding box center [721, 217] width 19 height 18
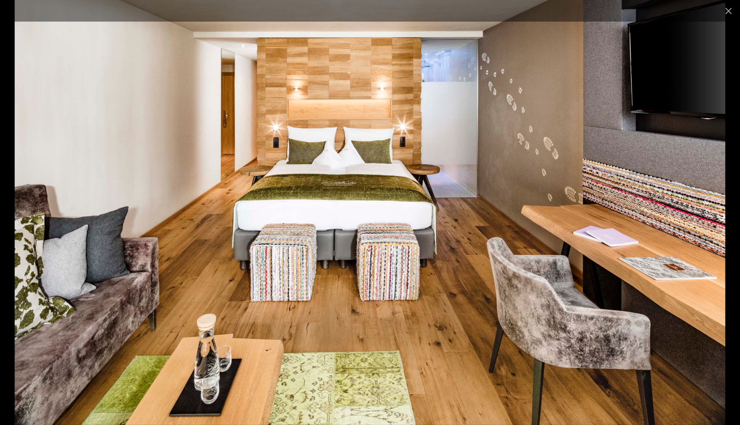
click at [724, 217] on button "Next slide" at bounding box center [721, 217] width 19 height 18
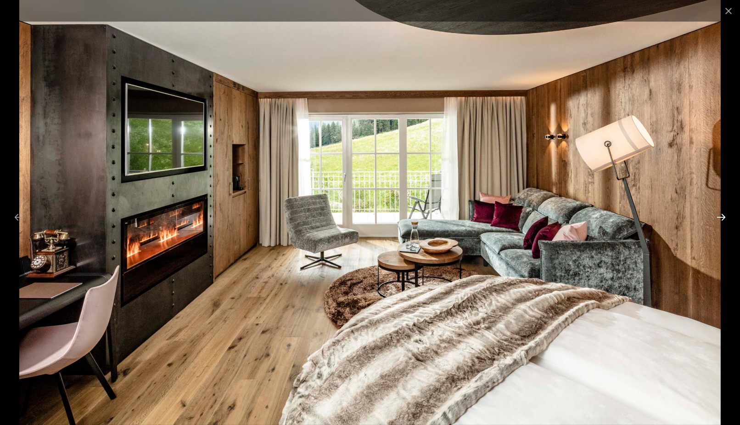
click at [724, 217] on button "Next slide" at bounding box center [721, 217] width 19 height 18
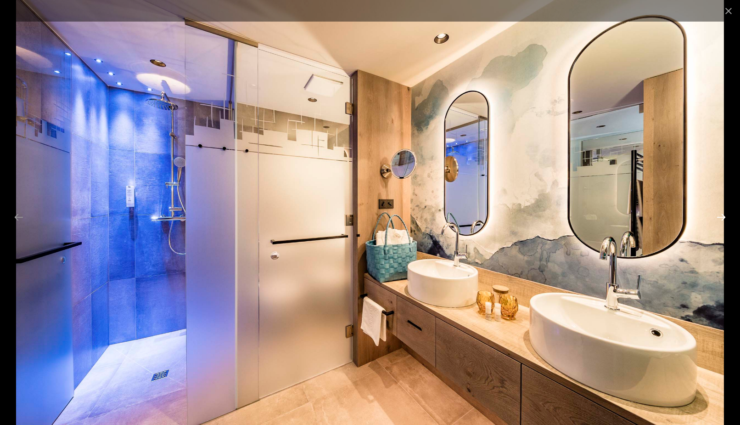
click at [724, 217] on button "Next slide" at bounding box center [721, 217] width 19 height 18
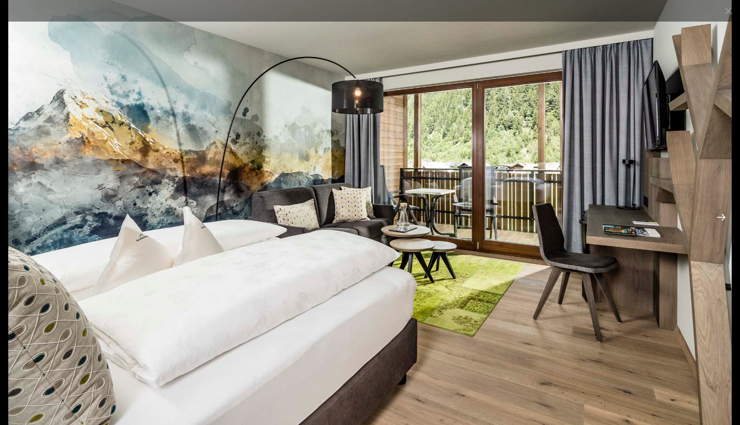
click at [724, 217] on button "Next slide" at bounding box center [721, 217] width 19 height 18
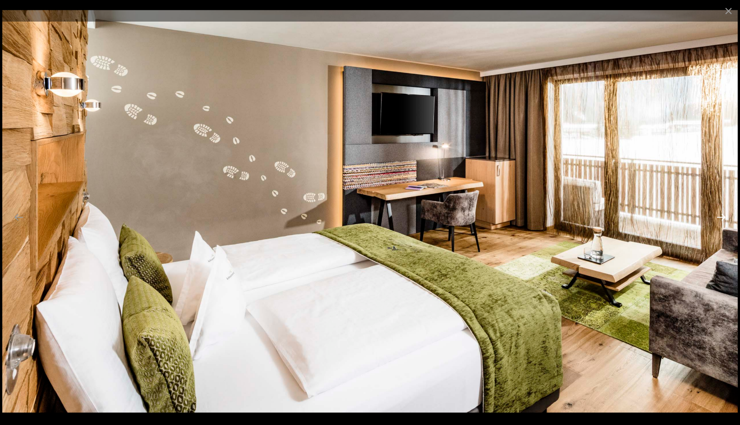
click at [724, 217] on button "Next slide" at bounding box center [721, 217] width 19 height 18
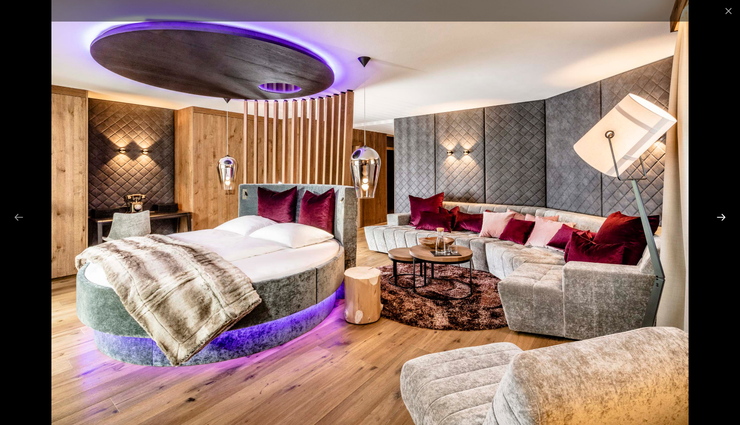
click at [720, 215] on button "Next slide" at bounding box center [721, 217] width 19 height 18
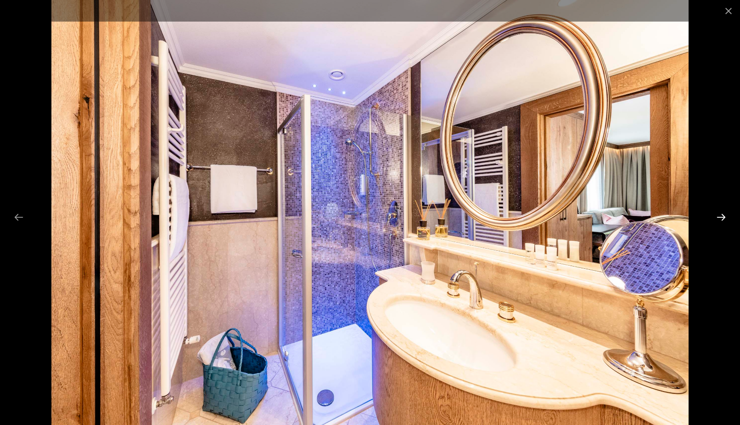
click at [720, 215] on button "Next slide" at bounding box center [721, 217] width 19 height 18
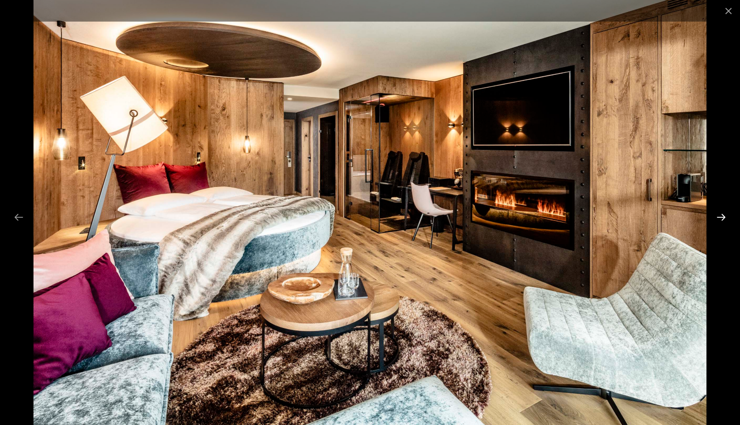
click at [720, 214] on button "Next slide" at bounding box center [721, 217] width 19 height 18
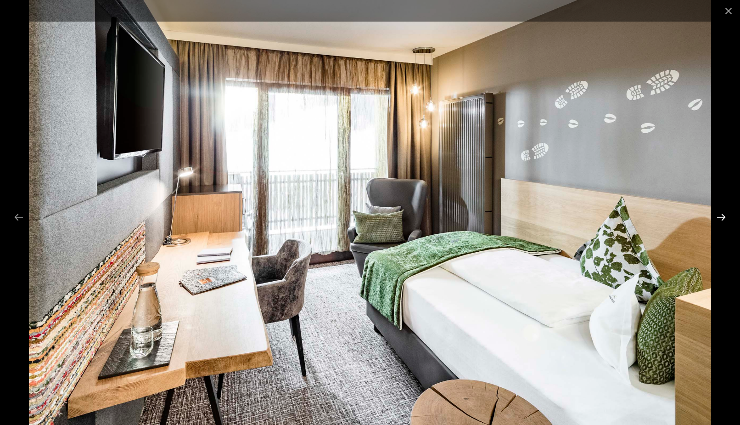
click at [720, 216] on button "Next slide" at bounding box center [721, 217] width 19 height 18
